Goal: Task Accomplishment & Management: Manage account settings

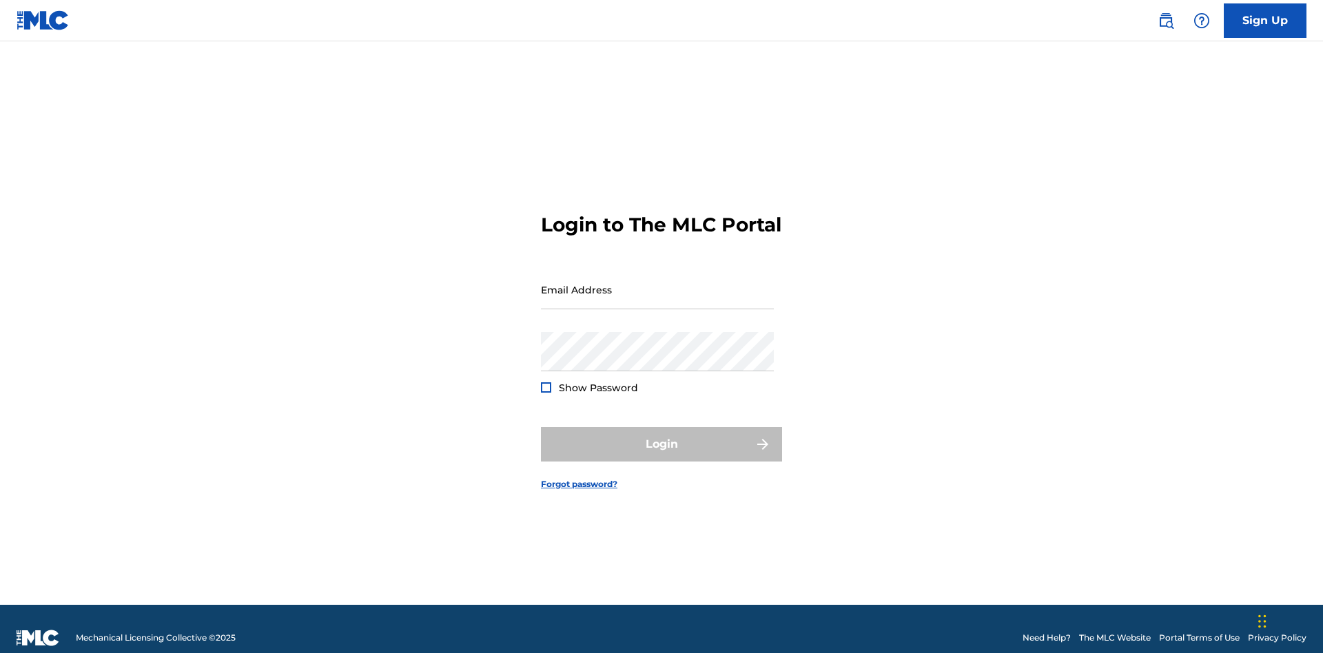
scroll to position [18, 0]
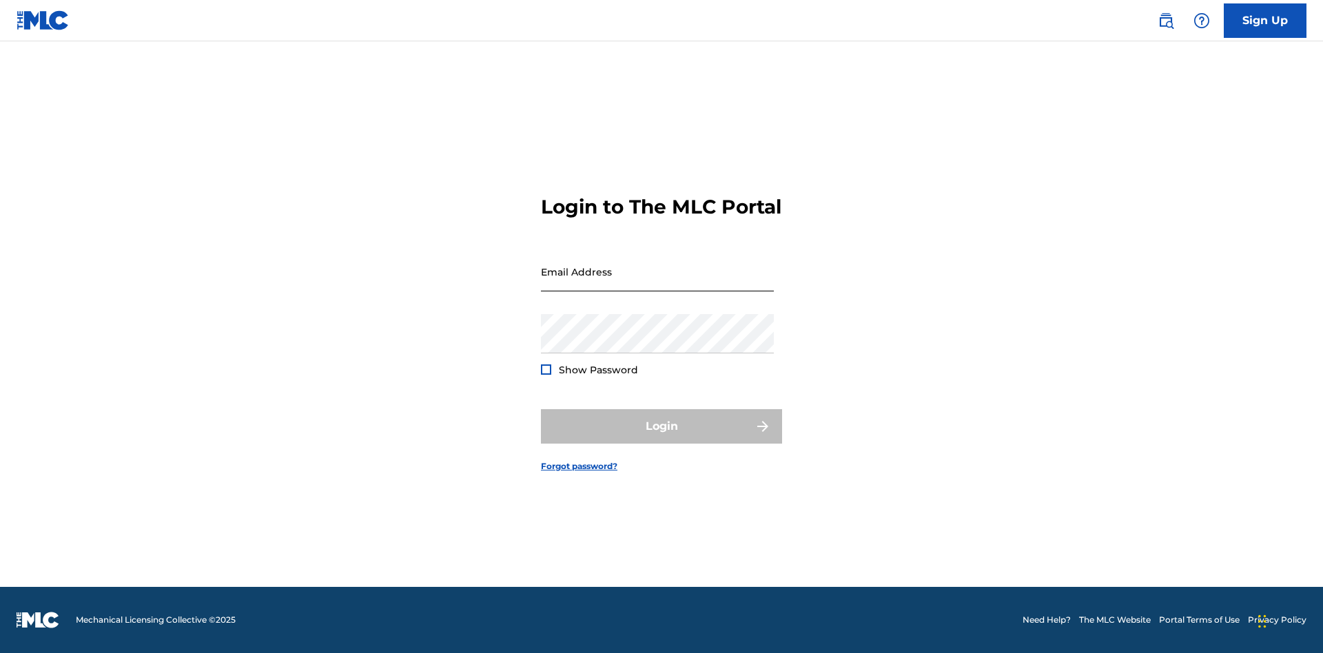
click at [657, 283] on input "Email Address" at bounding box center [657, 271] width 233 height 39
type input "[EMAIL_ADDRESS][DOMAIN_NAME]"
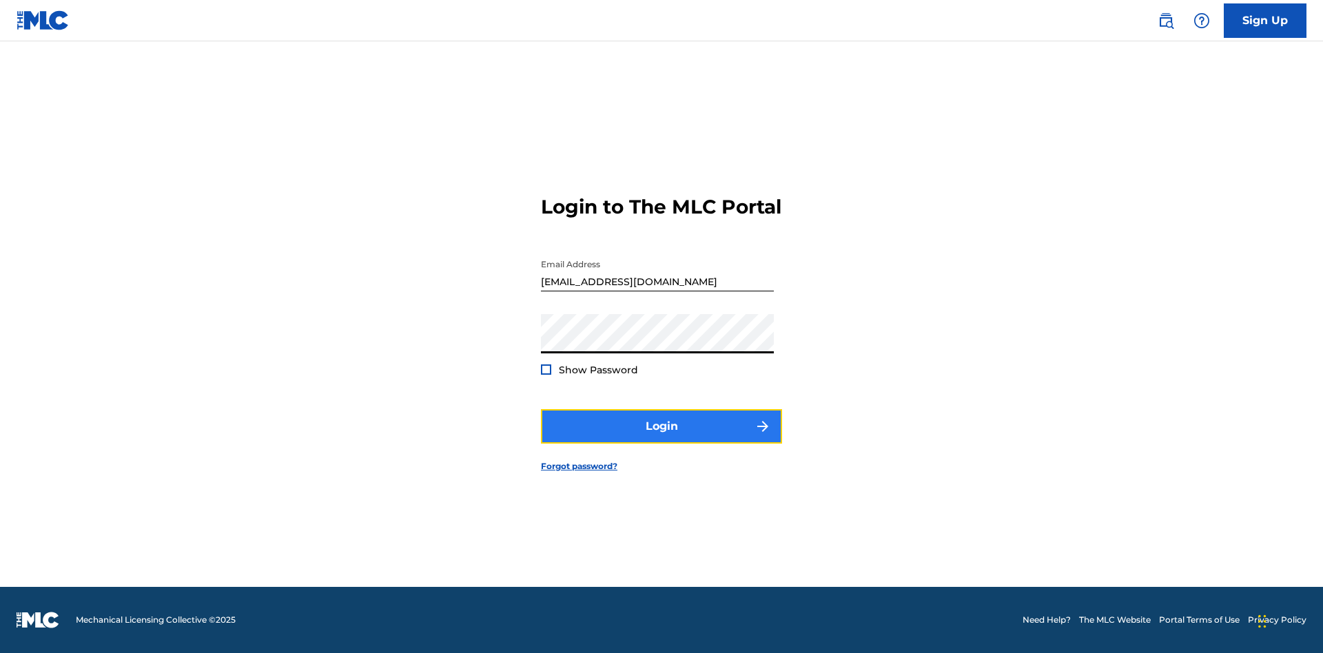
click at [662, 438] on button "Login" at bounding box center [661, 426] width 241 height 34
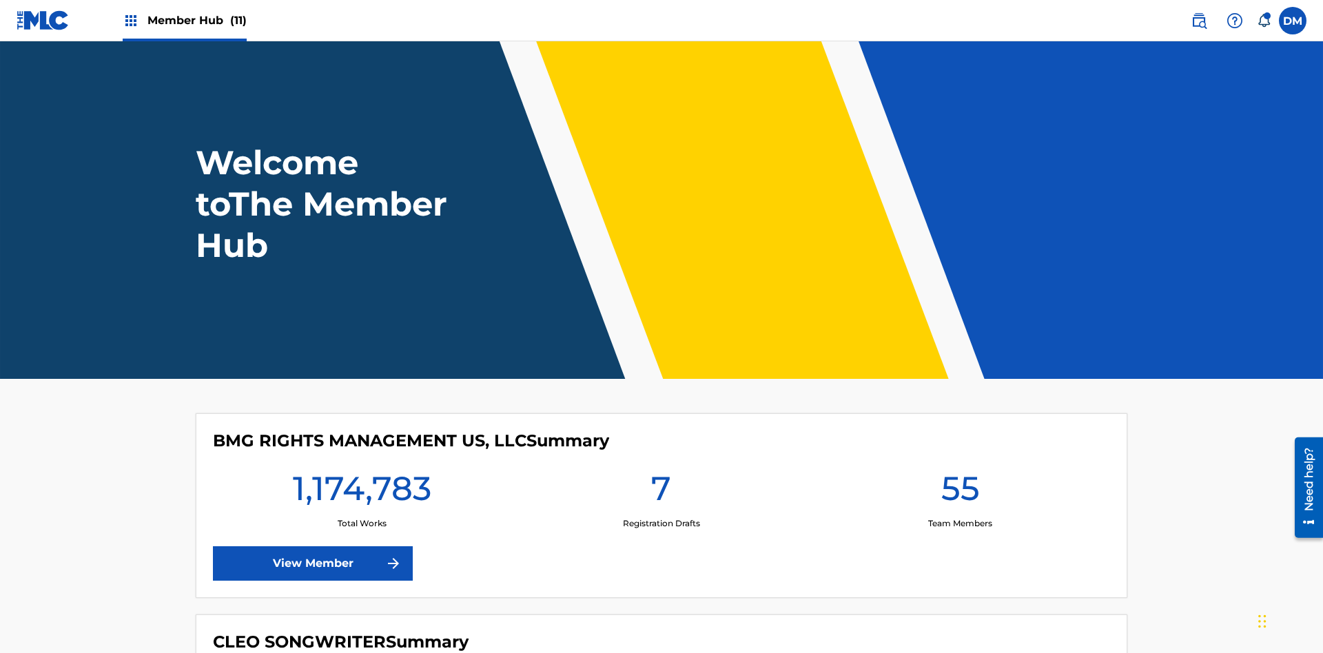
click at [196, 20] on span "Member Hub (11)" at bounding box center [196, 20] width 99 height 16
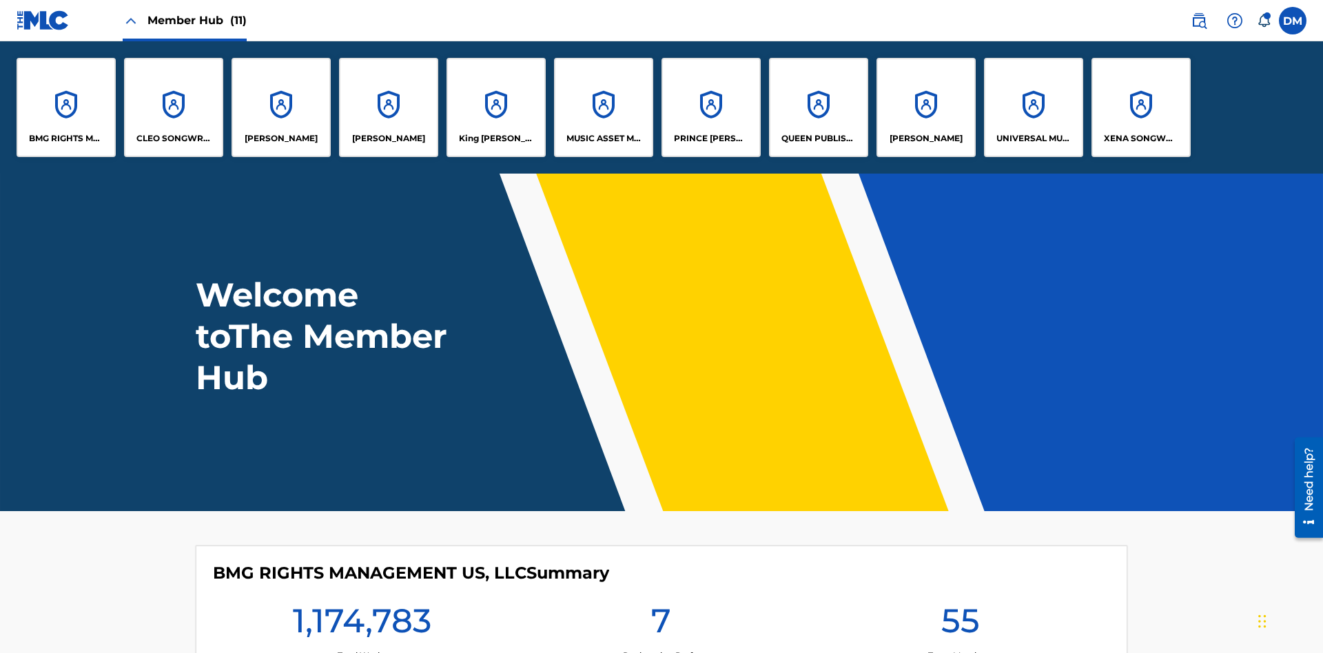
scroll to position [50, 0]
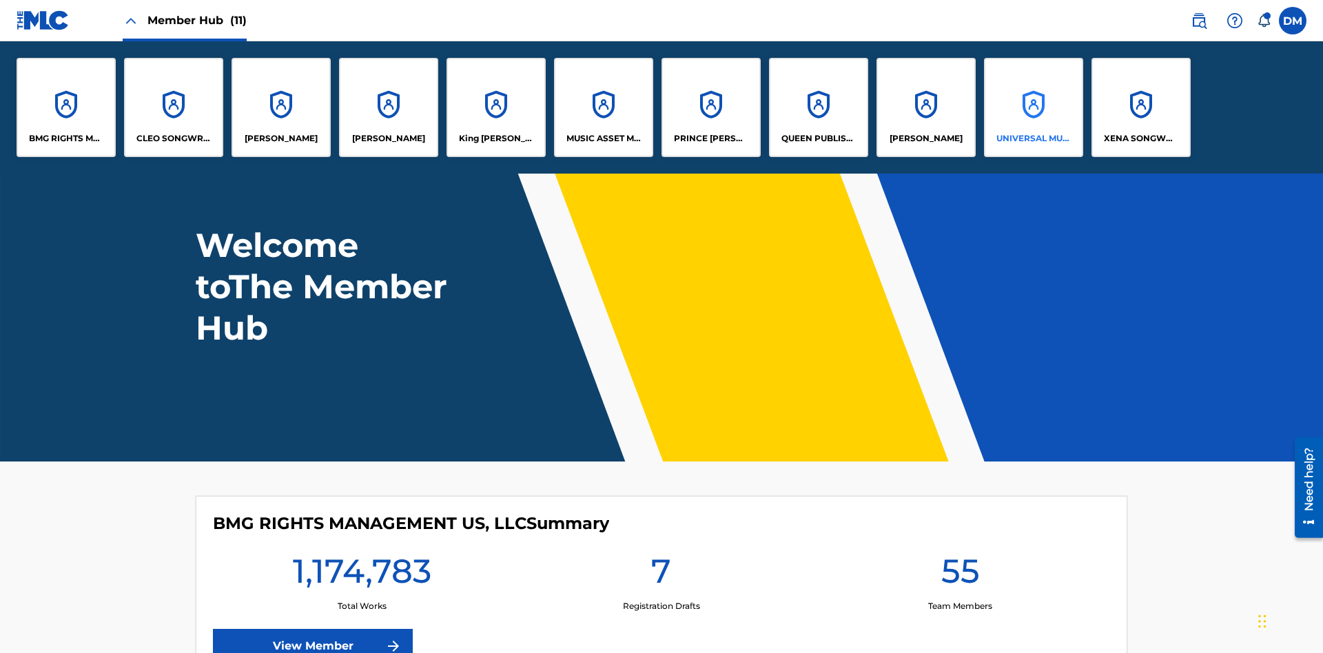
click at [1033, 139] on p "UNIVERSAL MUSIC PUB GROUP" at bounding box center [1034, 138] width 75 height 12
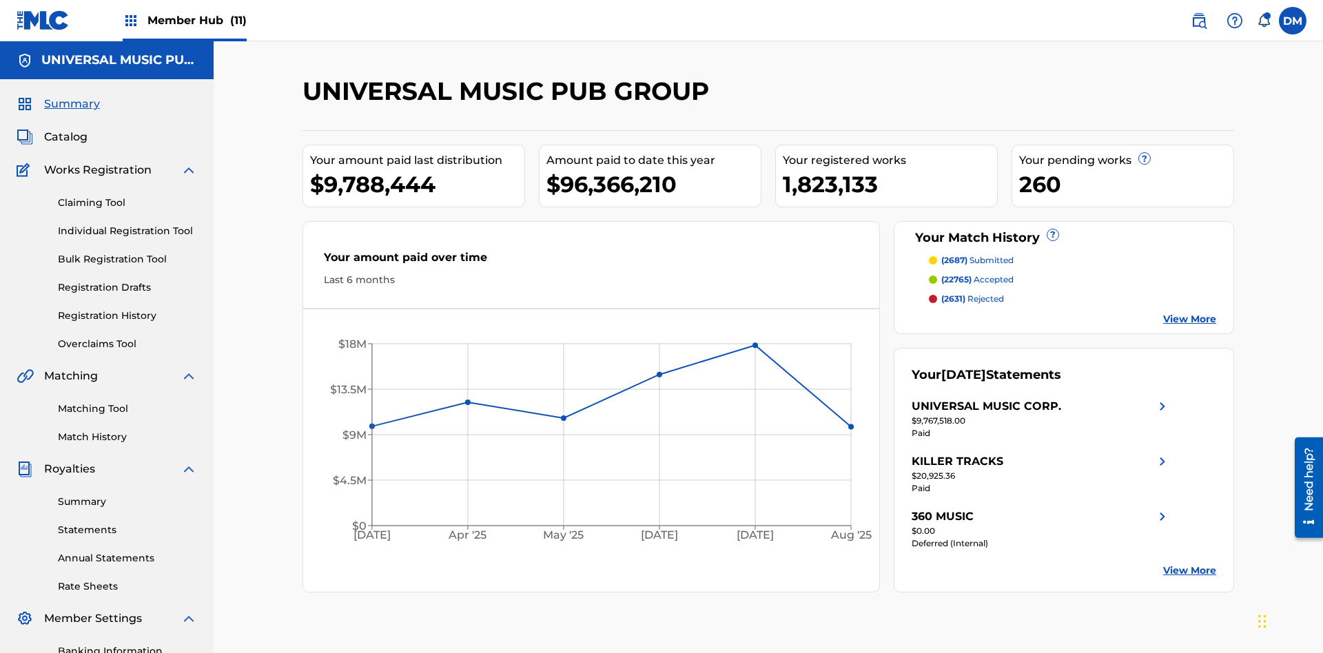
scroll to position [141, 0]
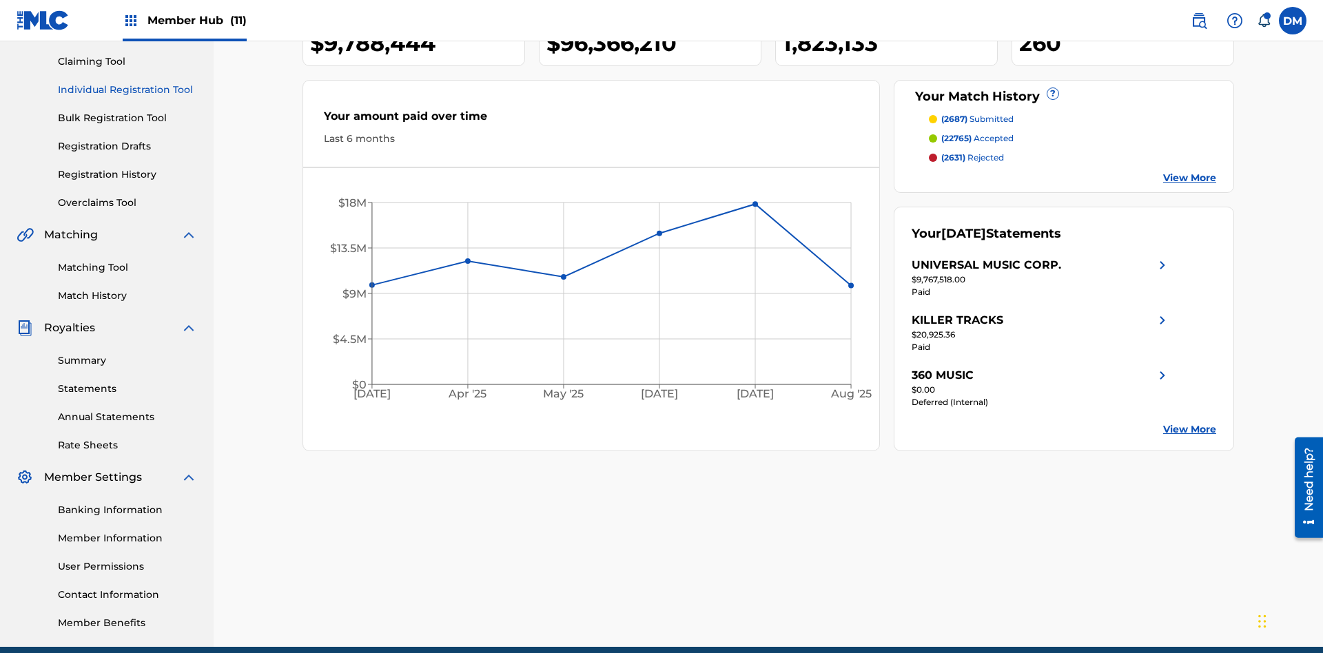
click at [127, 90] on link "Individual Registration Tool" at bounding box center [127, 90] width 139 height 14
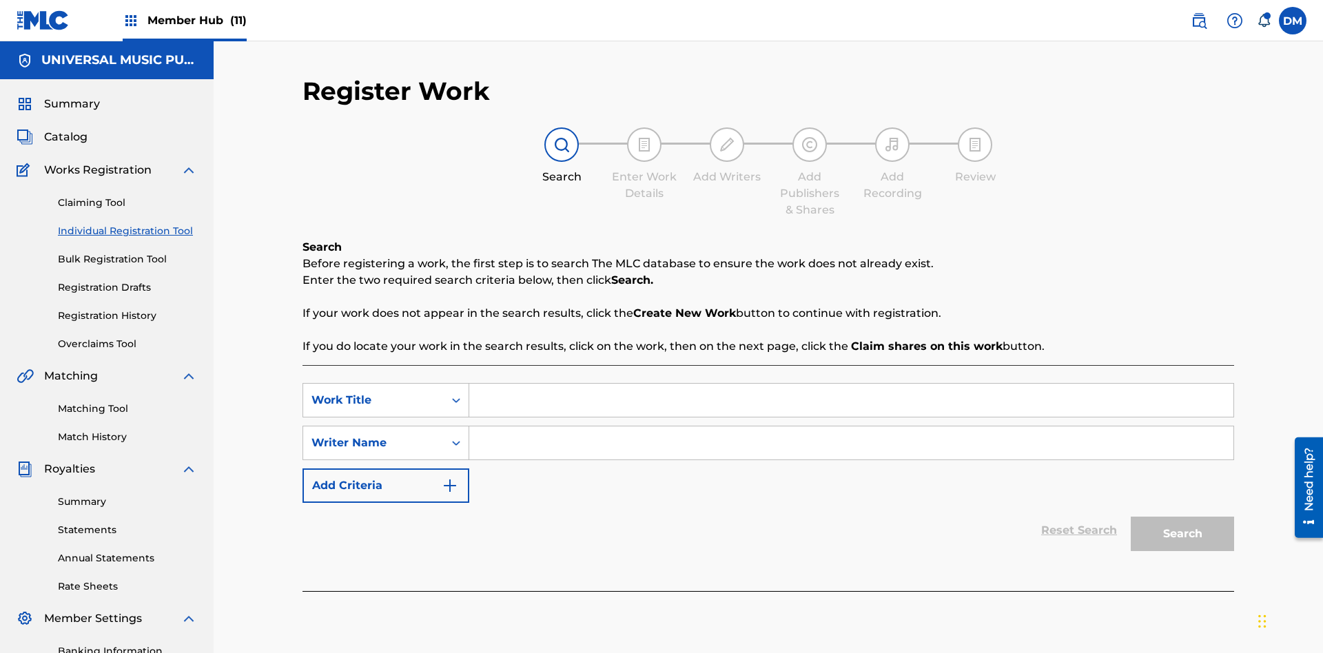
scroll to position [201, 0]
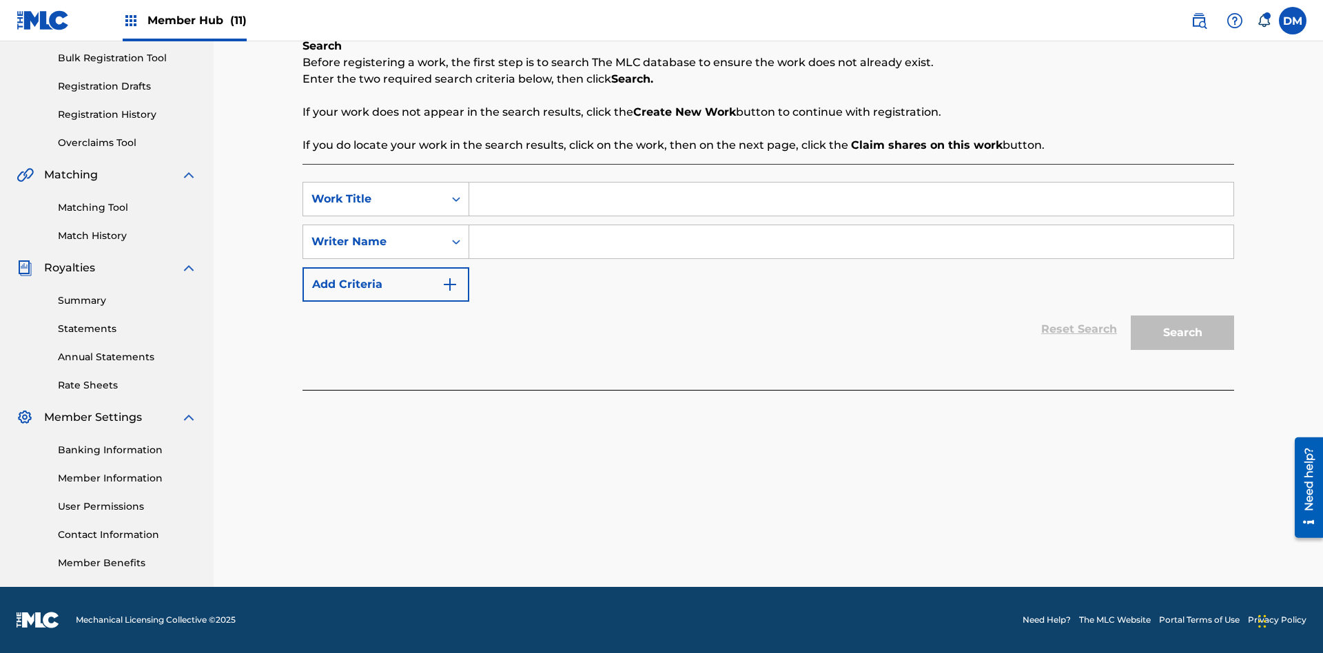
click at [851, 199] on input "Search Form" at bounding box center [851, 199] width 764 height 33
type input "Internal User Delete All Drafts"
click at [851, 242] on input "Search Form" at bounding box center [851, 241] width 764 height 33
type input "Test"
click at [1183, 333] on button "Search" at bounding box center [1182, 333] width 103 height 34
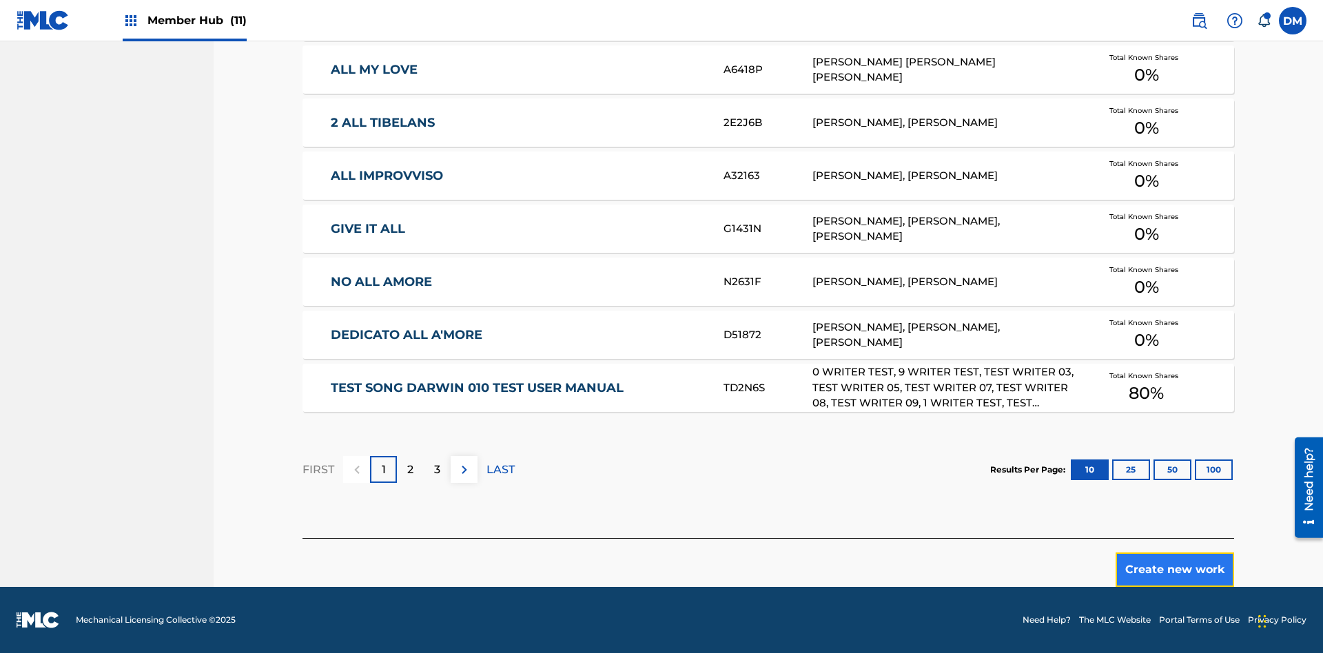
click at [1175, 570] on button "Create new work" at bounding box center [1175, 570] width 119 height 34
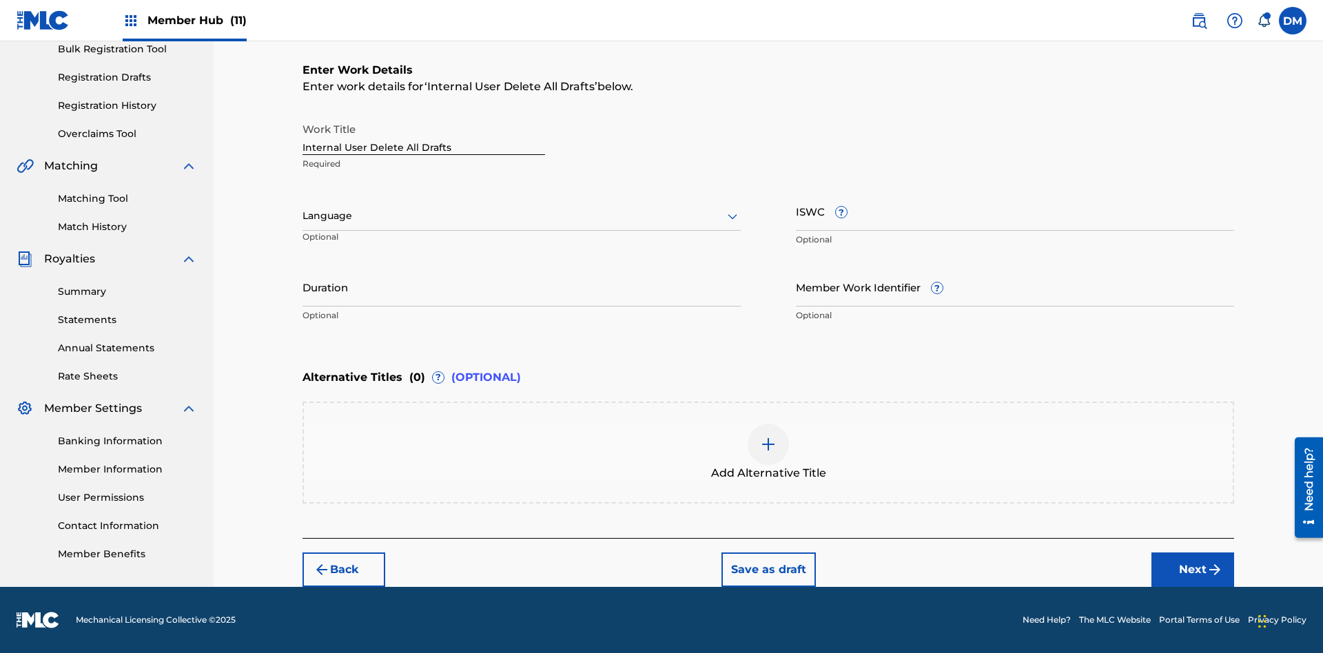
click at [424, 135] on input "Internal User Delete All Drafts" at bounding box center [424, 135] width 243 height 39
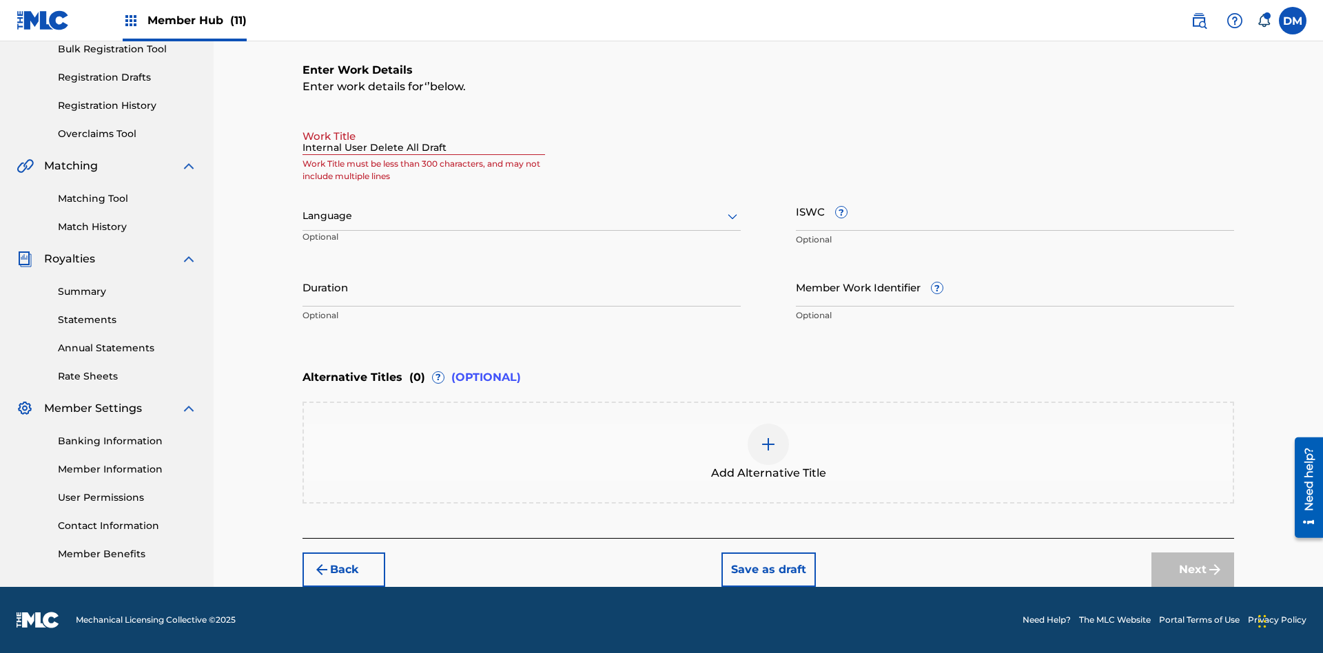
type input "Internal User Delete All Drafts"
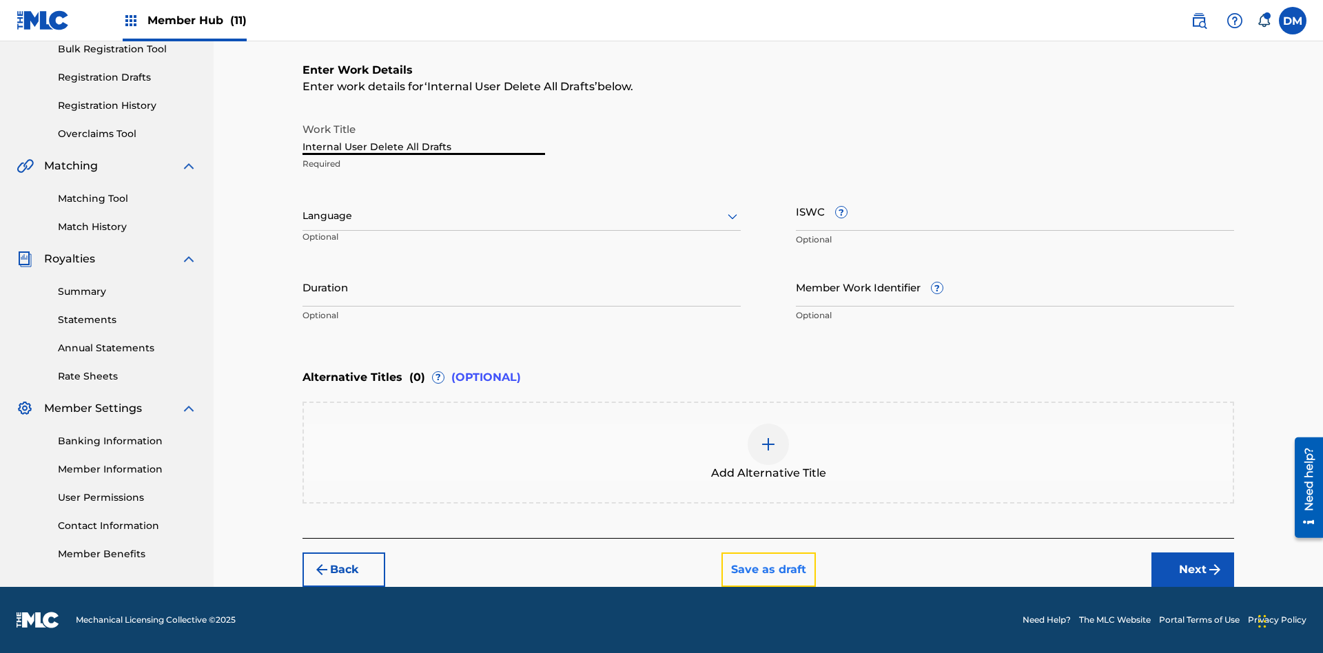
click at [768, 569] on button "Save as draft" at bounding box center [769, 570] width 94 height 34
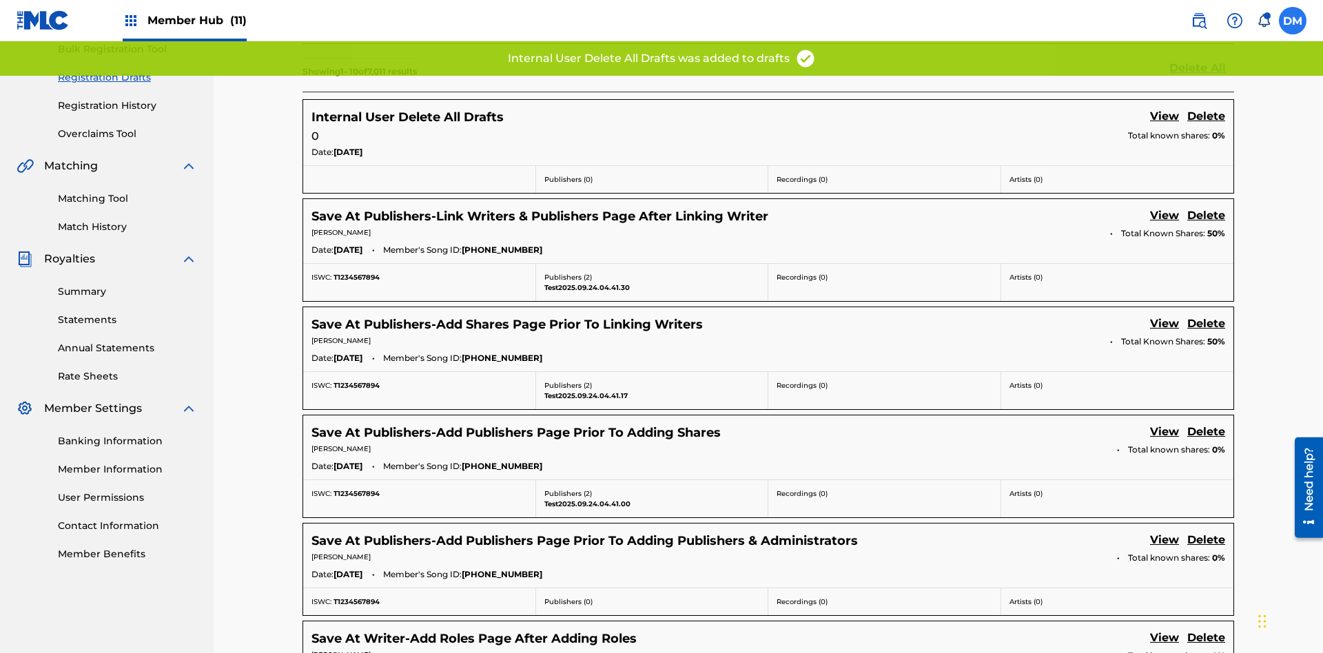
click at [1293, 20] on label at bounding box center [1293, 21] width 28 height 28
click at [1293, 21] on input "[PERSON_NAME] [PERSON_NAME] [PERSON_NAME][EMAIL_ADDRESS][DOMAIN_NAME] Notificat…" at bounding box center [1293, 21] width 0 height 0
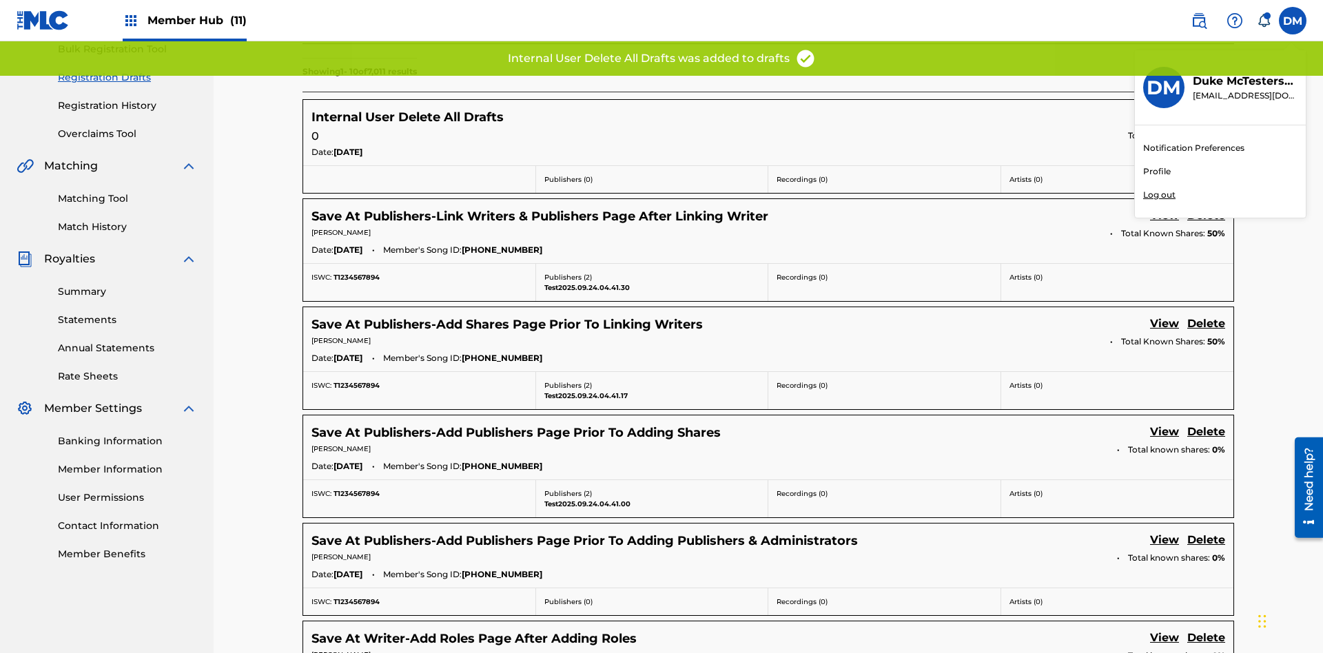
click at [1159, 195] on p "Log out" at bounding box center [1159, 195] width 32 height 12
click at [1293, 21] on input "[PERSON_NAME] [PERSON_NAME] [PERSON_NAME][EMAIL_ADDRESS][DOMAIN_NAME] Notificat…" at bounding box center [1293, 21] width 0 height 0
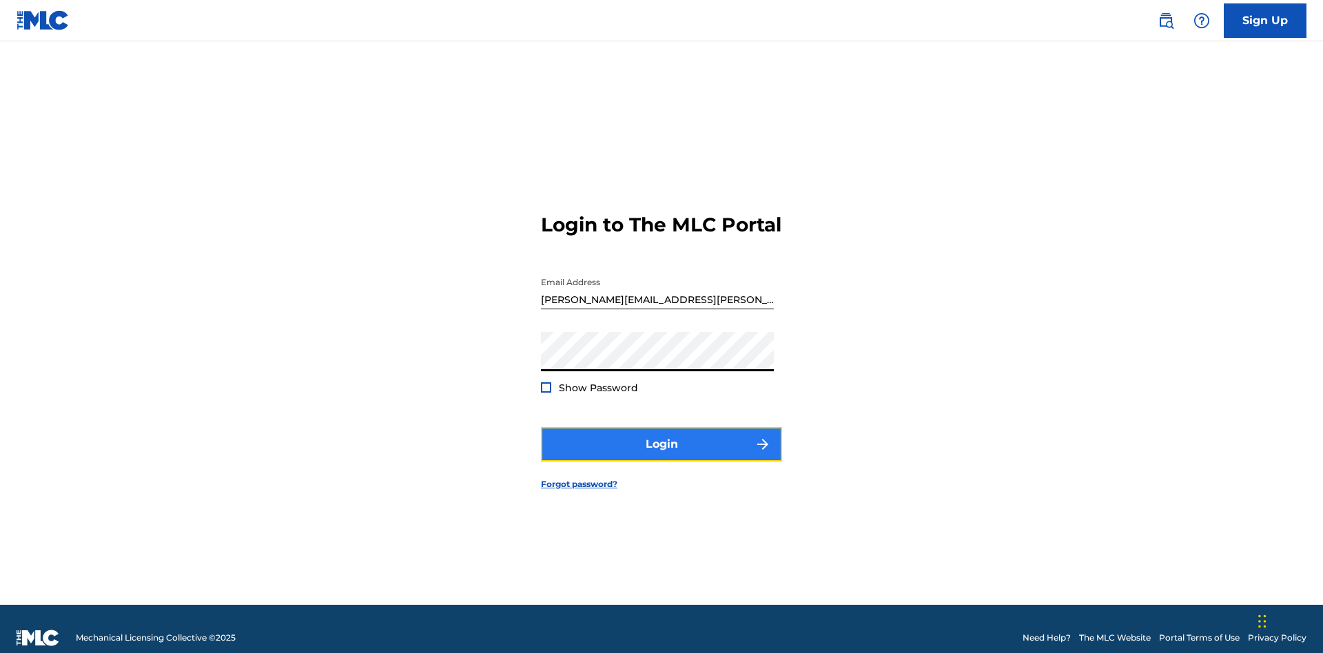
click at [662, 438] on button "Login" at bounding box center [661, 444] width 241 height 34
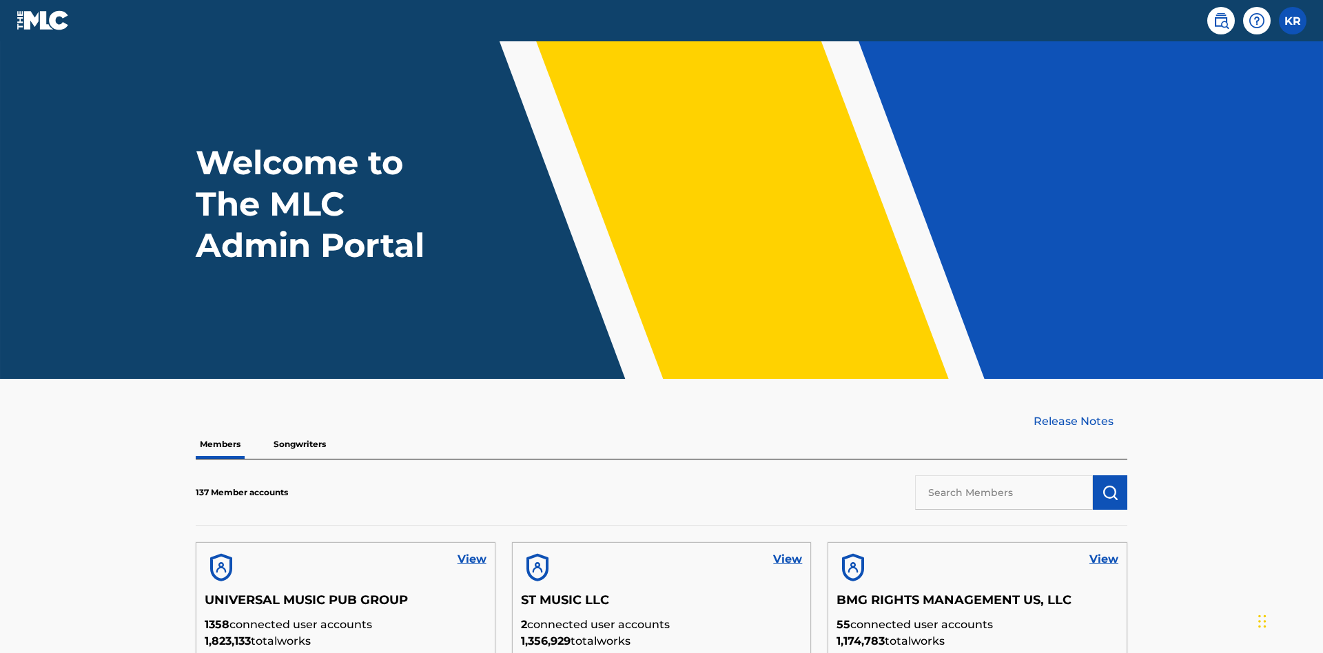
click at [1004, 476] on input "text" at bounding box center [1004, 493] width 178 height 34
click at [1110, 484] on img "submit" at bounding box center [1110, 492] width 17 height 17
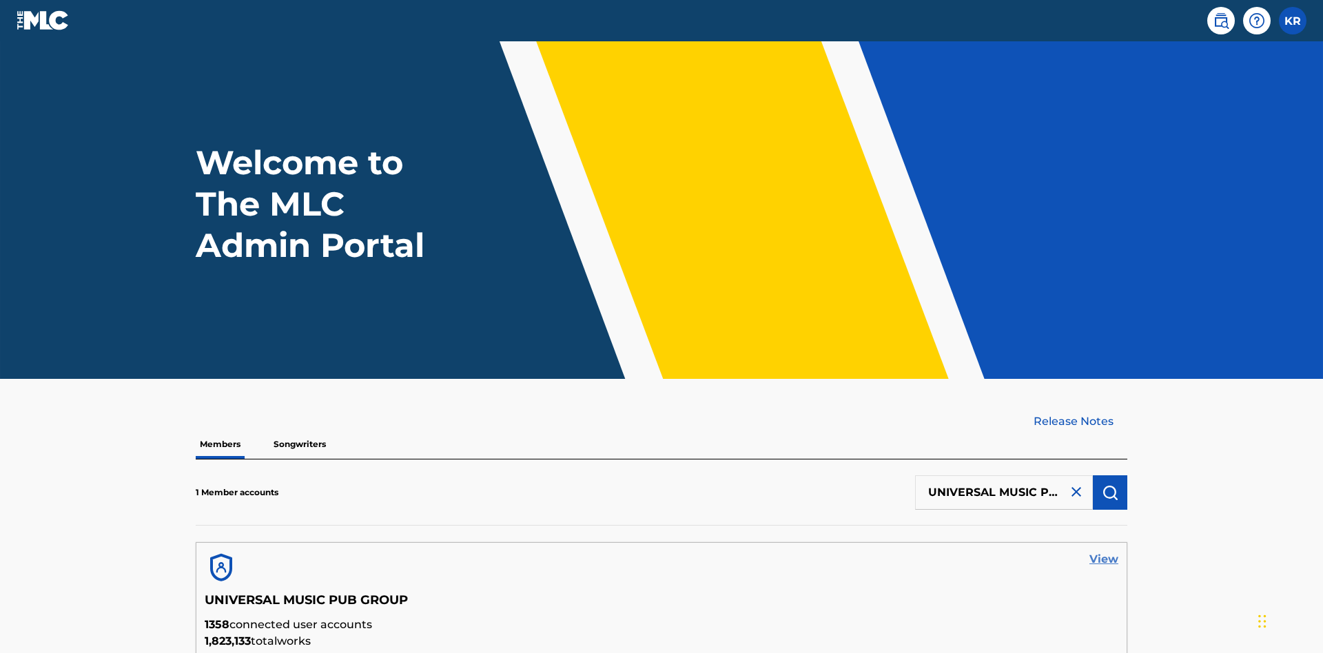
click at [1104, 551] on link "View" at bounding box center [1104, 559] width 29 height 17
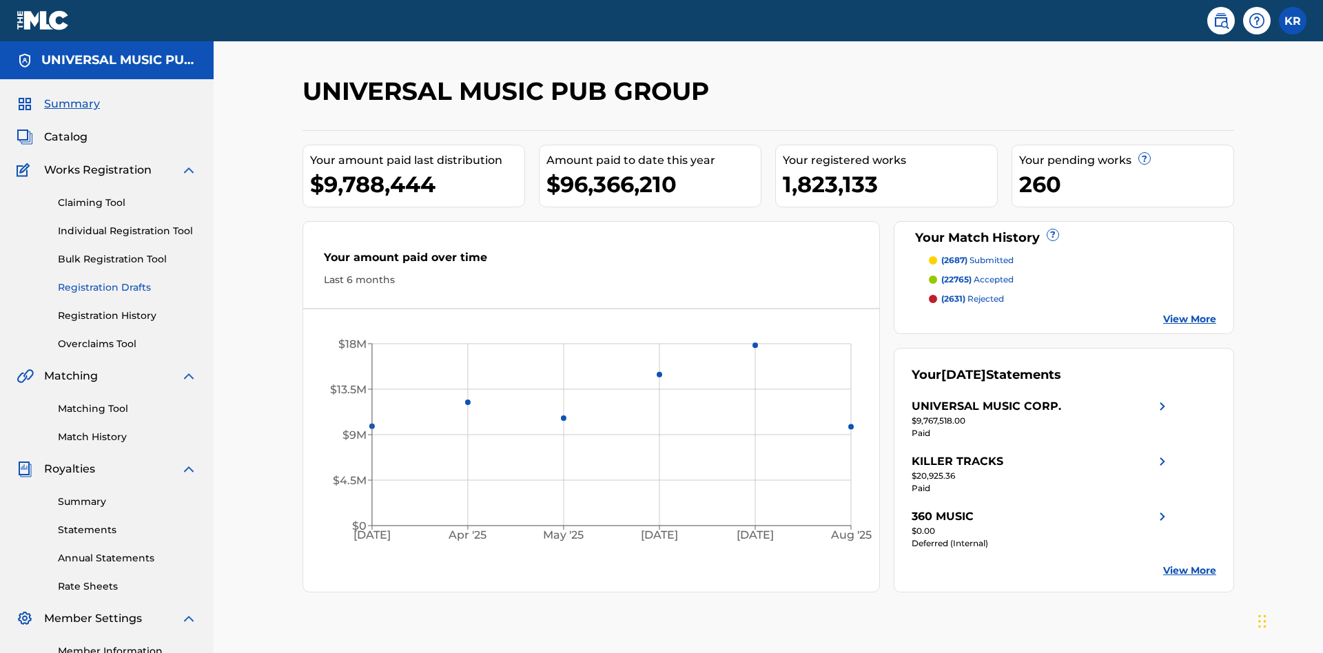
click at [127, 280] on link "Registration Drafts" at bounding box center [127, 287] width 139 height 14
